Goal: Unclear

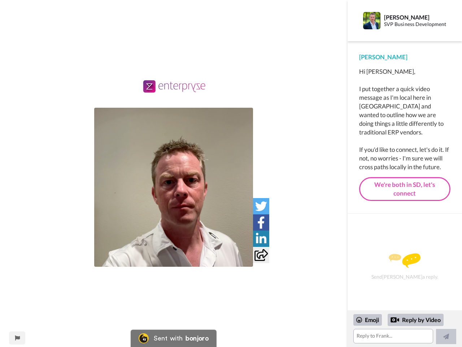
click at [174, 187] on img at bounding box center [173, 187] width 159 height 159
click at [261, 206] on icon at bounding box center [261, 206] width 12 height 12
click at [261, 222] on icon at bounding box center [261, 222] width 8 height 12
click at [261, 238] on icon at bounding box center [261, 239] width 10 height 12
click at [261, 255] on icon at bounding box center [261, 255] width 13 height 12
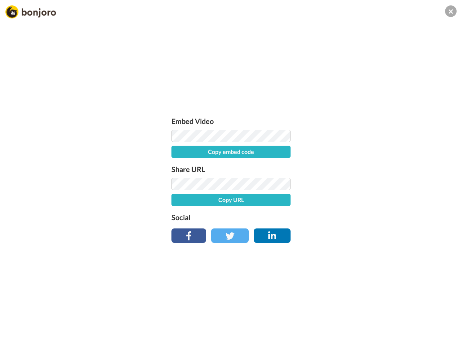
click at [17, 338] on div "Embed Video Copy embed code Share URL Copy URL Social" at bounding box center [231, 212] width 462 height 347
click at [405, 329] on div "Embed Video Copy embed code Share URL Copy URL Social" at bounding box center [231, 212] width 462 height 347
click at [368, 320] on div "Embed Video Copy embed code Share URL Copy URL Social" at bounding box center [231, 212] width 462 height 347
click at [416, 320] on div "Embed Video Copy embed code Share URL Copy URL Social" at bounding box center [231, 212] width 462 height 347
click at [446, 336] on div "Embed Video Copy embed code Share URL Copy URL Social" at bounding box center [231, 212] width 462 height 347
